Goal: Information Seeking & Learning: Understand process/instructions

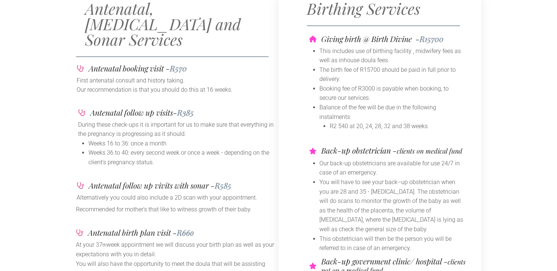
scroll to position [122, 0]
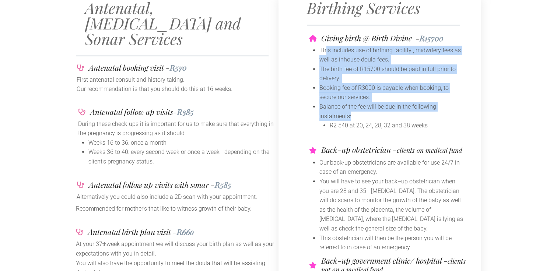
drag, startPoint x: 326, startPoint y: 53, endPoint x: 354, endPoint y: 112, distance: 65.0
click at [354, 112] on ul "This includes use of birthing facility , midwifery fees as well as inhouse doul…" at bounding box center [387, 88] width 157 height 85
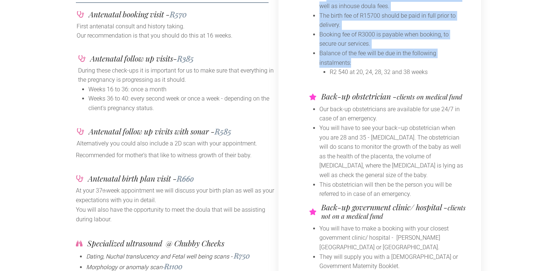
scroll to position [183, 0]
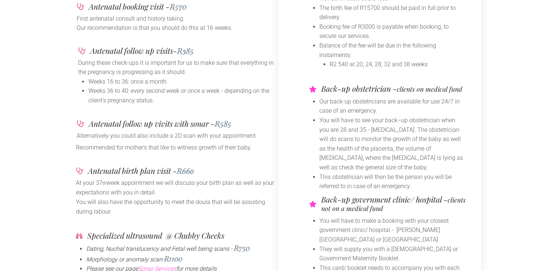
click at [349, 124] on li "You will have to see your back–up obstetrician when you are 28 and 35 - [MEDICA…" at bounding box center [393, 144] width 147 height 57
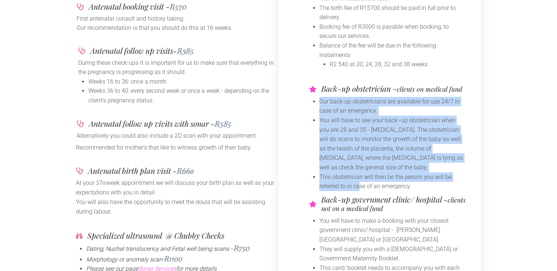
drag, startPoint x: 320, startPoint y: 100, endPoint x: 361, endPoint y: 186, distance: 95.2
click at [361, 186] on ul "Our back-up obstetricians are available for use 24/7 in case of an emergency. Y…" at bounding box center [387, 144] width 157 height 94
click at [361, 186] on li "This obstetrician will then be the person you will be referred to in case of an…" at bounding box center [393, 182] width 147 height 19
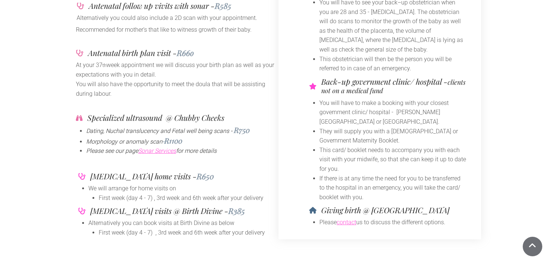
scroll to position [302, 0]
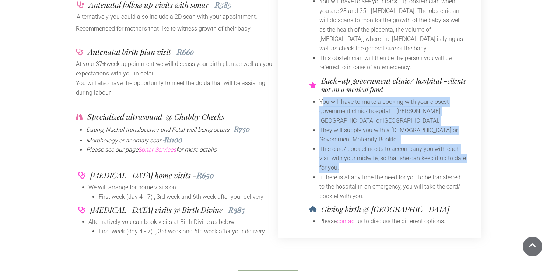
drag, startPoint x: 323, startPoint y: 104, endPoint x: 378, endPoint y: 163, distance: 80.1
click at [378, 163] on ul "You will have to make a booking with your closest government clinic/ hospital -…" at bounding box center [387, 149] width 157 height 104
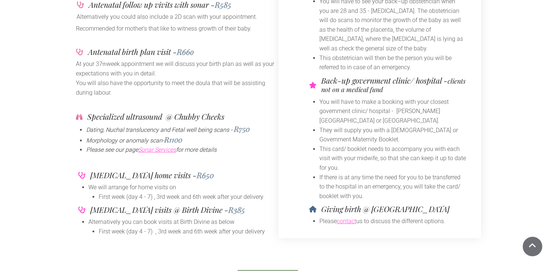
click at [376, 163] on li "This card/ booklet needs to accompany you with each visit with your midwife, so…" at bounding box center [393, 159] width 147 height 28
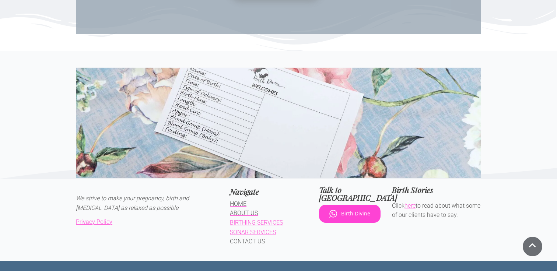
scroll to position [1272, 0]
